Goal: Task Accomplishment & Management: Use online tool/utility

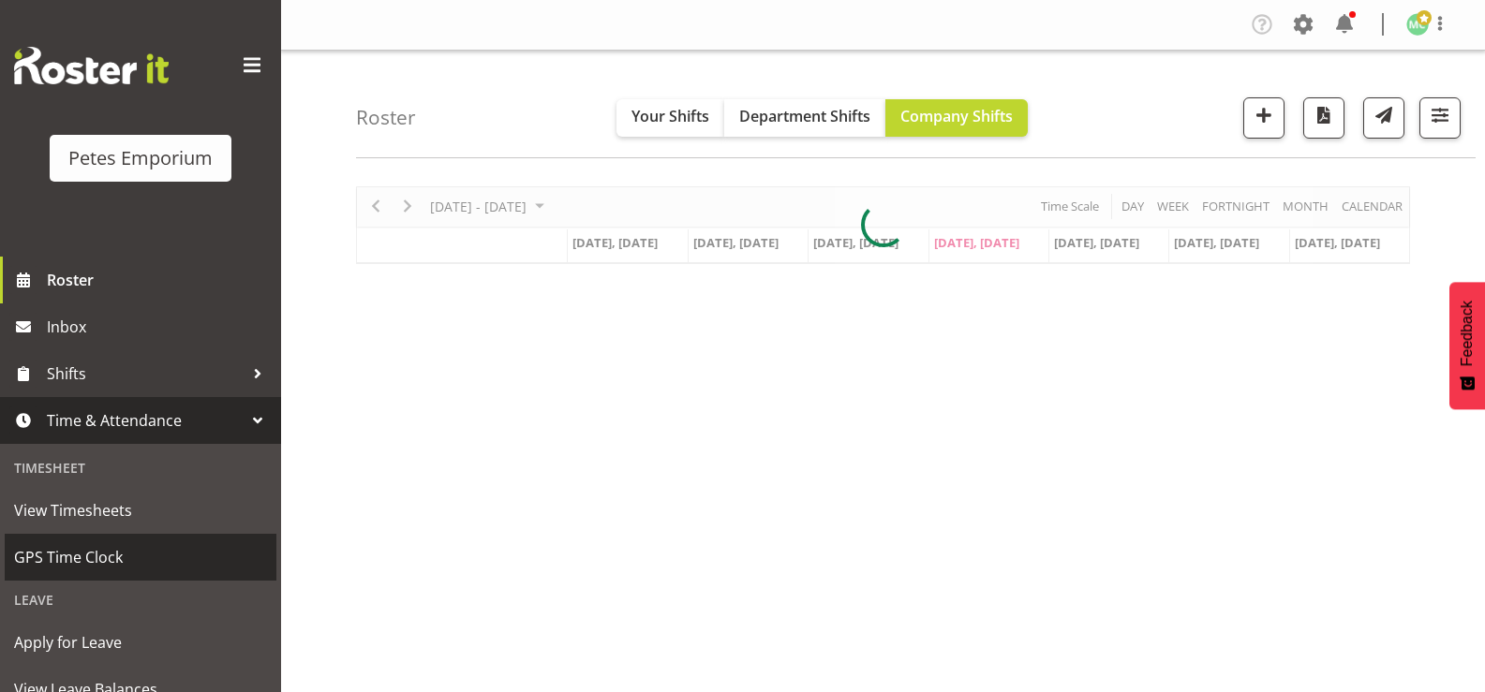
click at [40, 564] on span "GPS Time Clock" at bounding box center [140, 557] width 253 height 28
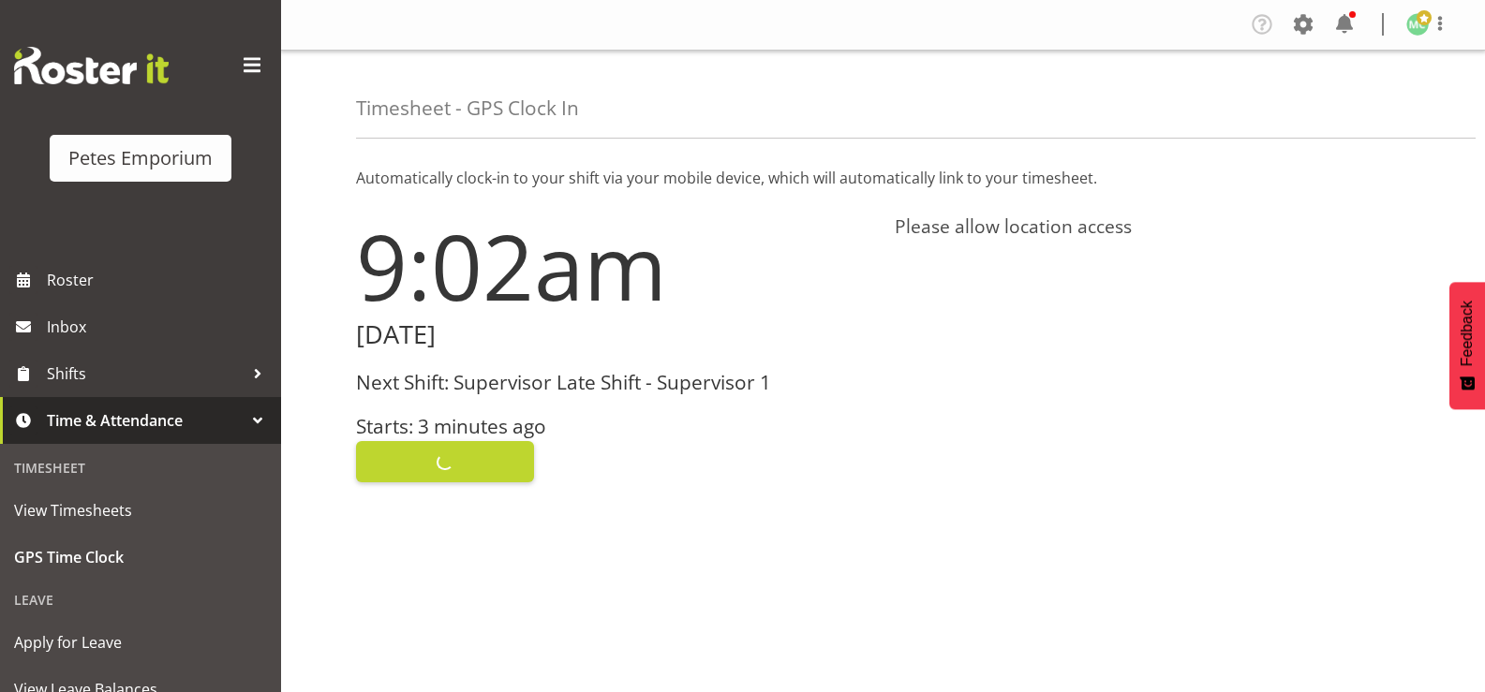
click at [412, 436] on h3 "Starts: 3 minutes ago" at bounding box center [614, 427] width 516 height 22
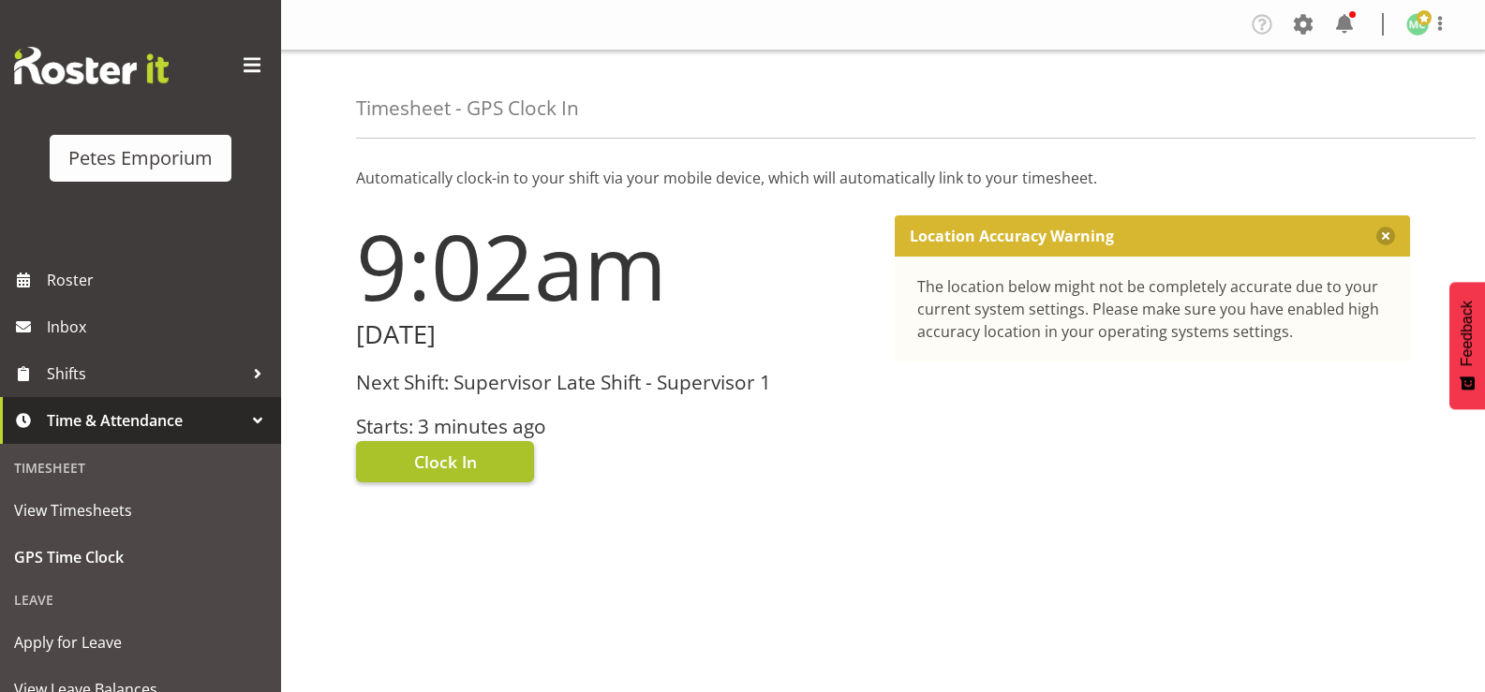
click at [408, 471] on button "Clock In" at bounding box center [445, 461] width 178 height 41
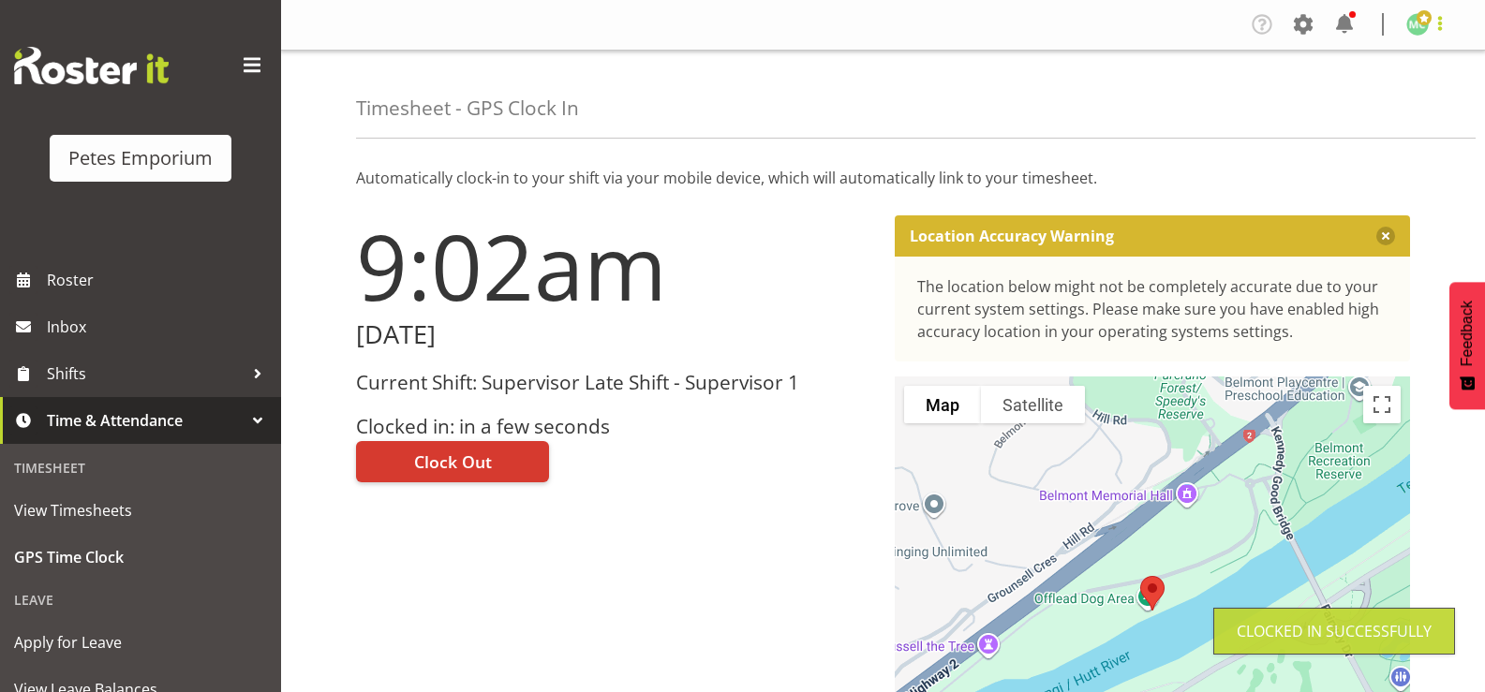
click at [1436, 33] on span at bounding box center [1439, 23] width 22 height 22
click at [1394, 106] on link "Log Out" at bounding box center [1361, 98] width 180 height 34
